Goal: Information Seeking & Learning: Check status

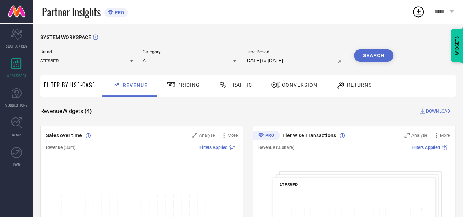
click at [83, 70] on div "Brand ATESBER Category All Time Period [DATE] to [DATE] Search" at bounding box center [216, 60] width 353 height 22
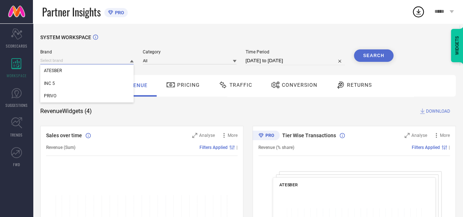
click at [79, 61] on input at bounding box center [86, 61] width 93 height 8
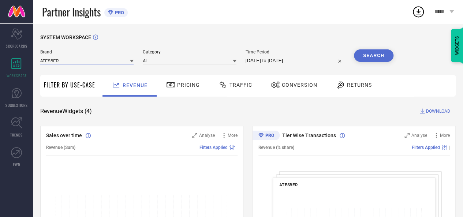
click at [77, 62] on input at bounding box center [86, 61] width 93 height 8
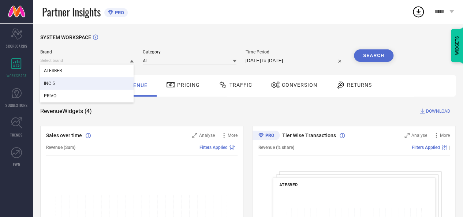
click at [64, 88] on div "INC 5" at bounding box center [86, 83] width 93 height 12
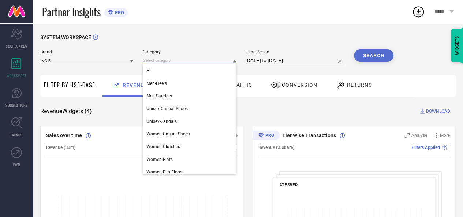
click at [174, 61] on input at bounding box center [189, 61] width 93 height 8
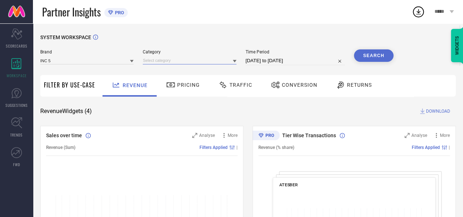
click at [174, 59] on input at bounding box center [189, 61] width 93 height 8
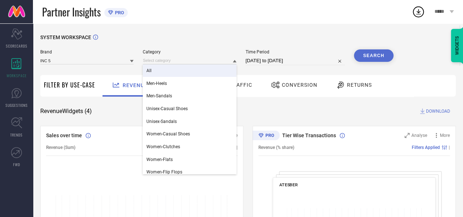
click at [169, 73] on div "All" at bounding box center [189, 70] width 93 height 12
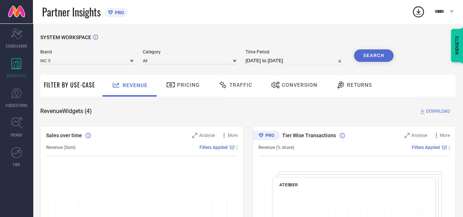
select select "6"
select select "2025"
select select "7"
select select "2025"
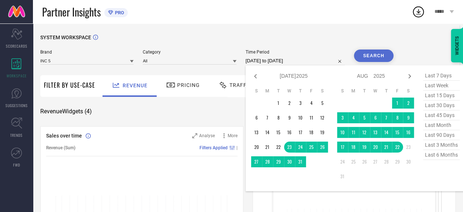
click at [267, 60] on input "[DATE] to [DATE]" at bounding box center [295, 60] width 99 height 9
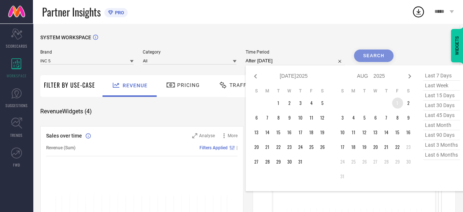
click at [398, 100] on td "1" at bounding box center [397, 102] width 11 height 11
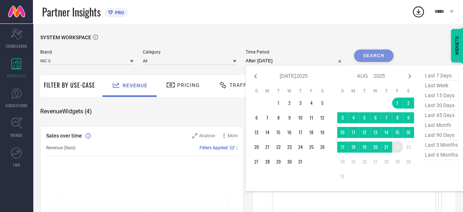
type input "[DATE] to [DATE]"
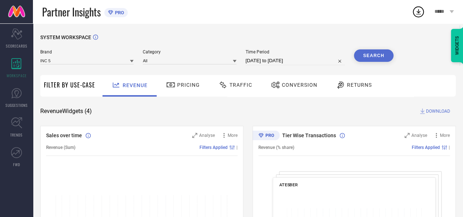
click at [372, 51] on button "Search" at bounding box center [374, 55] width 40 height 12
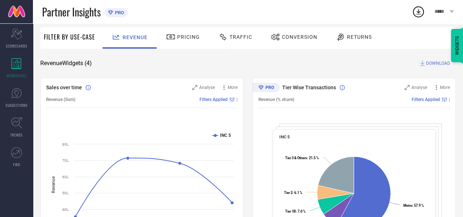
scroll to position [52, 0]
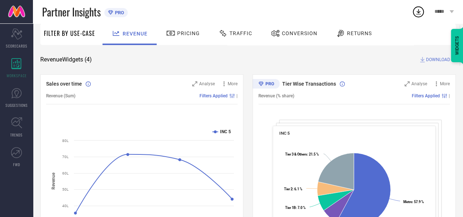
click at [230, 33] on span "Traffic" at bounding box center [241, 33] width 23 height 6
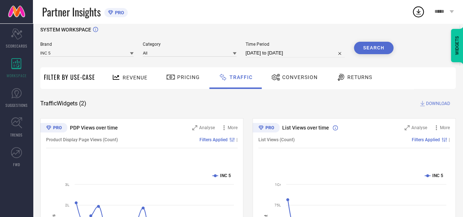
scroll to position [4, 0]
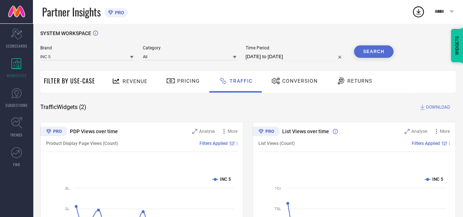
select select "7"
select select "2025"
select select "8"
select select "2025"
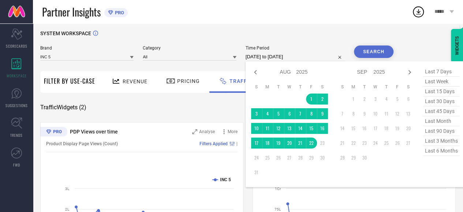
click at [259, 56] on input "[DATE] to [DATE]" at bounding box center [295, 56] width 99 height 9
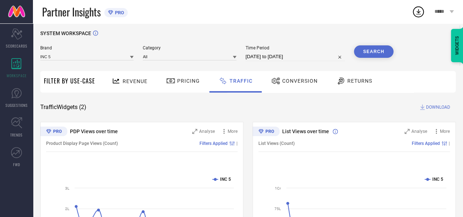
click at [322, 33] on div "SYSTEM WORKSPACE" at bounding box center [248, 37] width 416 height 15
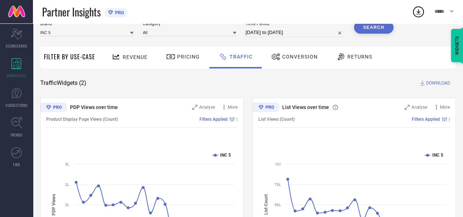
scroll to position [29, 0]
click at [279, 50] on div "Conversion" at bounding box center [295, 56] width 50 height 12
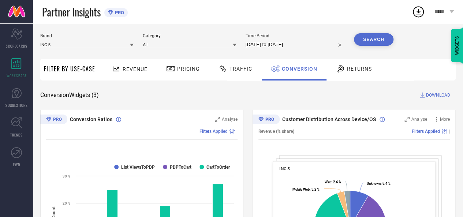
scroll to position [12, 0]
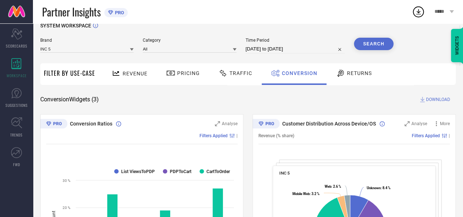
click at [441, 101] on span "DOWNLOAD" at bounding box center [438, 99] width 24 height 7
click at [423, 6] on span "1" at bounding box center [424, 7] width 2 height 5
click at [414, 11] on icon at bounding box center [418, 11] width 13 height 13
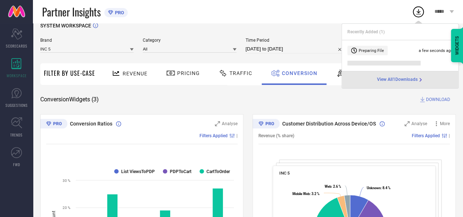
click at [369, 52] on span "Preparing File" at bounding box center [371, 50] width 25 height 5
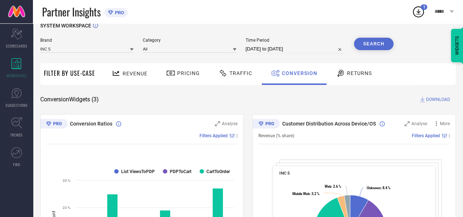
click at [226, 71] on icon at bounding box center [223, 73] width 9 height 9
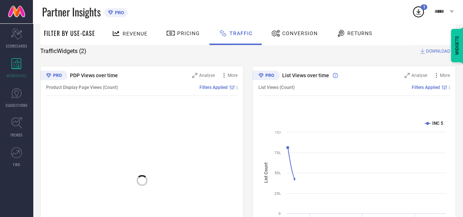
scroll to position [75, 0]
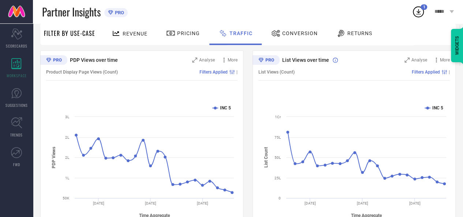
click at [300, 35] on span "Conversion" at bounding box center [300, 33] width 36 height 6
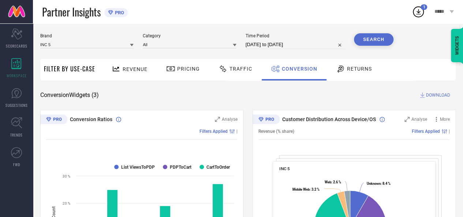
scroll to position [0, 0]
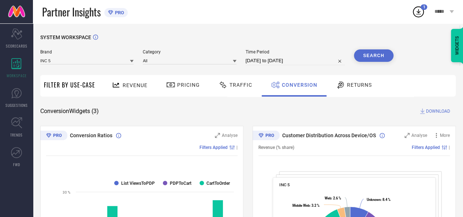
click at [231, 91] on div "Traffic" at bounding box center [235, 85] width 37 height 12
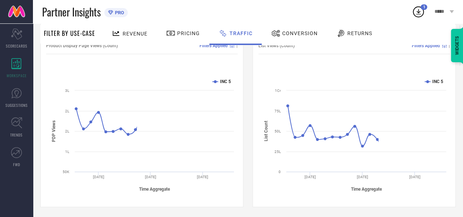
scroll to position [54, 0]
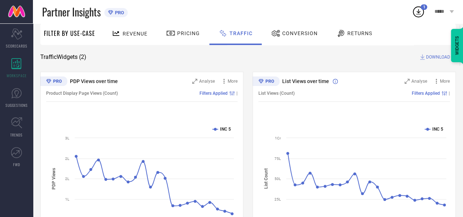
click at [296, 31] on span "Conversion" at bounding box center [300, 33] width 36 height 6
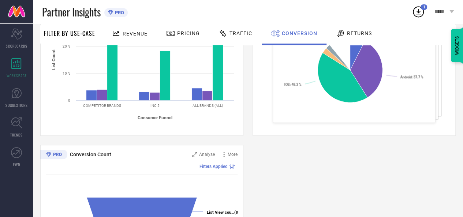
scroll to position [295, 0]
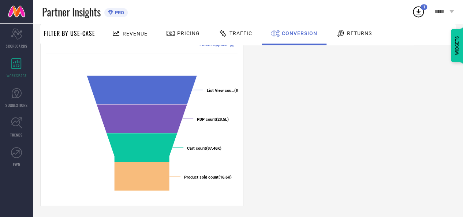
click at [272, 136] on div "Conversion Ratios Analyse Filters Applied | Created with Highcharts 9.3.3 Consu…" at bounding box center [248, 18] width 416 height 375
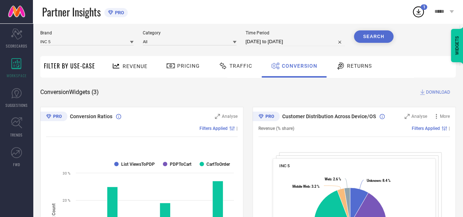
scroll to position [0, 0]
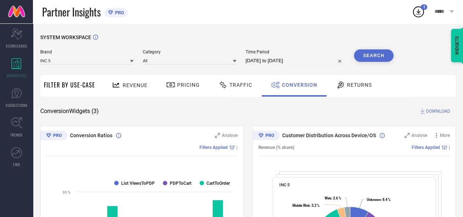
click at [415, 11] on icon at bounding box center [418, 11] width 13 height 13
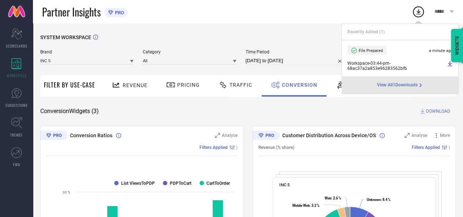
click at [362, 63] on span "Workspace - 03:44-pm - 68ac37a2a853e96283562bfb" at bounding box center [397, 66] width 98 height 10
click at [452, 66] on icon at bounding box center [450, 63] width 4 height 5
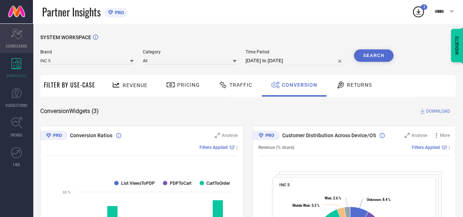
click at [19, 39] on icon "Scorecard" at bounding box center [16, 34] width 11 height 11
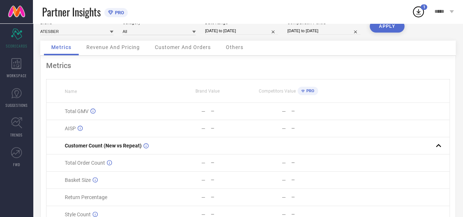
scroll to position [16, 0]
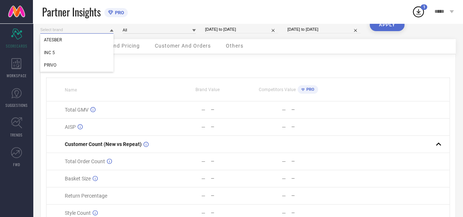
click at [103, 32] on input at bounding box center [76, 30] width 73 height 8
click at [100, 36] on div "Brand ATESBER Category All Date Range [DATE] to [DATE] Comparison Period [DATE]…" at bounding box center [248, 29] width 416 height 21
click at [103, 30] on input at bounding box center [76, 30] width 73 height 8
click at [99, 30] on input at bounding box center [76, 30] width 73 height 8
click at [88, 51] on div "INC 5" at bounding box center [76, 53] width 73 height 12
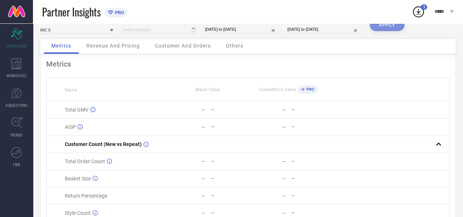
type input "All"
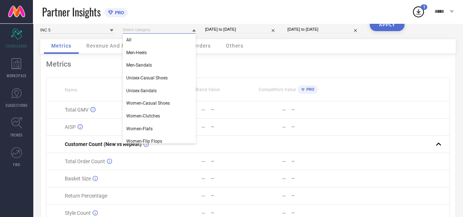
click at [155, 29] on input at bounding box center [159, 30] width 73 height 8
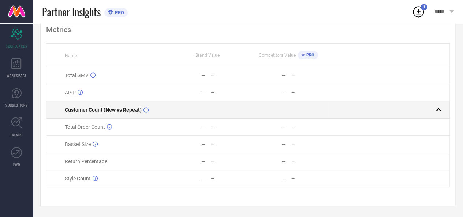
scroll to position [0, 0]
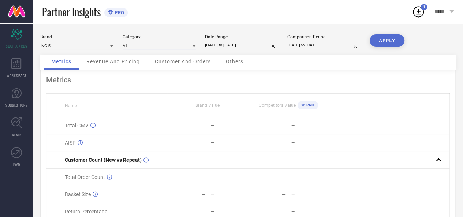
select select "6"
select select "2024"
select select "7"
select select "2024"
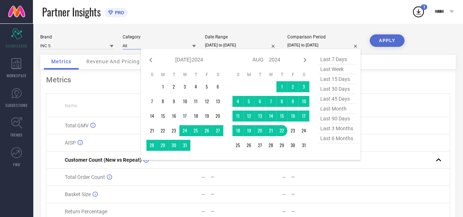
click at [315, 48] on input "[DATE] to [DATE]" at bounding box center [324, 45] width 73 height 8
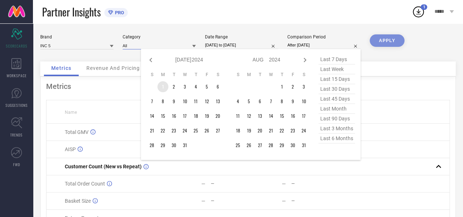
click at [161, 85] on td "1" at bounding box center [163, 86] width 11 height 11
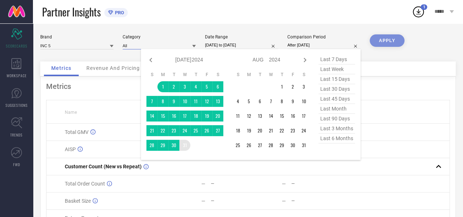
type input "[DATE] to [DATE]"
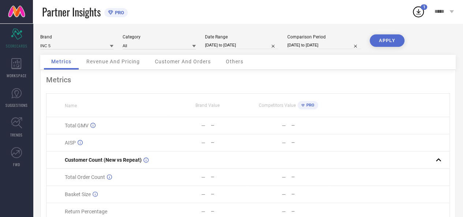
click at [396, 36] on button "APPLY" at bounding box center [387, 40] width 35 height 12
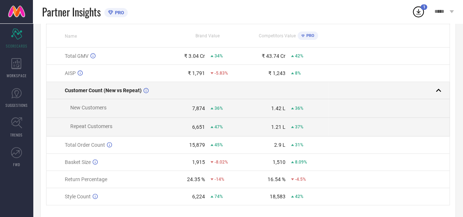
scroll to position [72, 0]
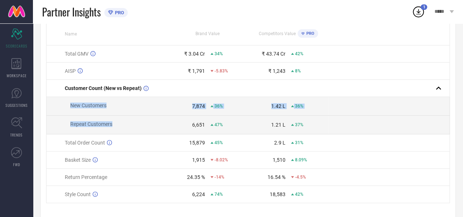
drag, startPoint x: 70, startPoint y: 107, endPoint x: 122, endPoint y: 123, distance: 53.9
click at [122, 123] on tbody "Total GMV ₹ 3.04 Cr 34% ₹ 43.74 Cr 42% AISP ₹ 1,791 -5.83% ₹ 1,243 8% Customer …" at bounding box center [249, 124] width 404 height 158
click at [184, 108] on div "7,874" at bounding box center [186, 106] width 37 height 6
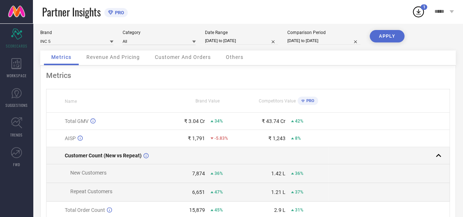
scroll to position [0, 0]
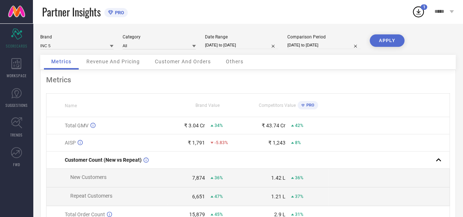
click at [119, 67] on div "Revenue And Pricing" at bounding box center [113, 62] width 68 height 15
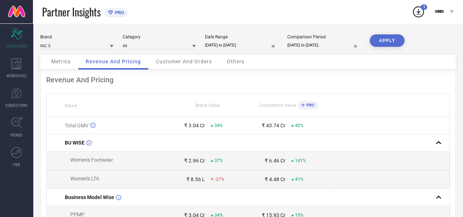
click at [177, 66] on div "Customer And Orders" at bounding box center [184, 62] width 71 height 15
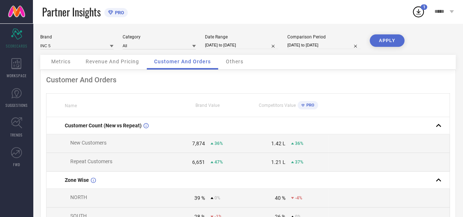
click at [135, 64] on span "Revenue And Pricing" at bounding box center [112, 62] width 53 height 6
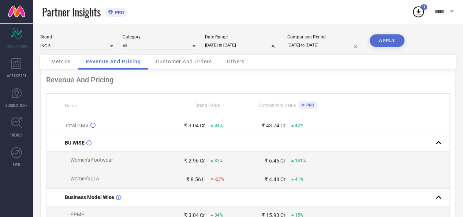
click at [187, 61] on span "Customer And Orders" at bounding box center [184, 62] width 56 height 6
